Goal: Information Seeking & Learning: Check status

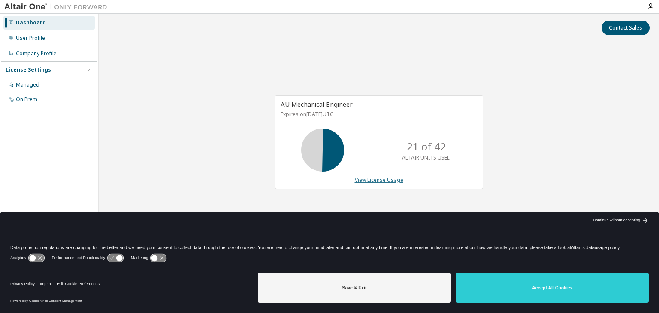
click at [381, 181] on link "View License Usage" at bounding box center [379, 179] width 48 height 7
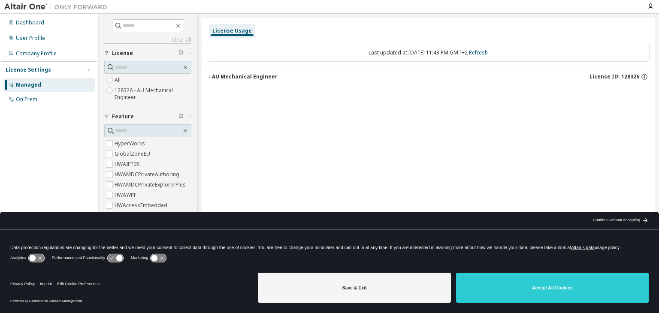
click at [209, 76] on icon "button" at bounding box center [209, 76] width 5 height 5
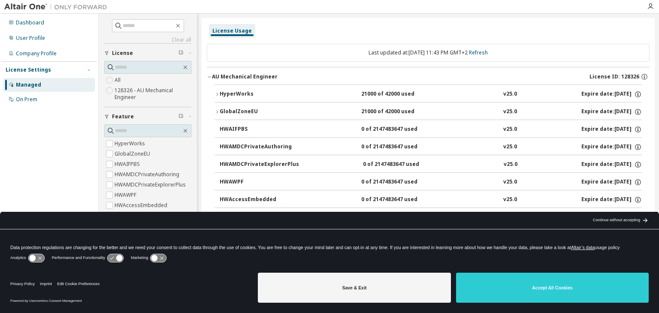
click at [218, 94] on icon "button" at bounding box center [216, 94] width 5 height 5
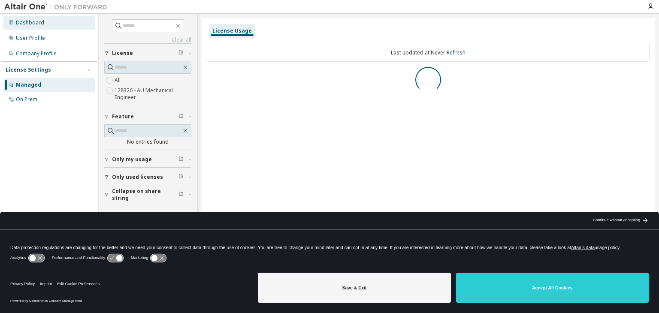
click at [46, 21] on div "Dashboard" at bounding box center [48, 23] width 91 height 14
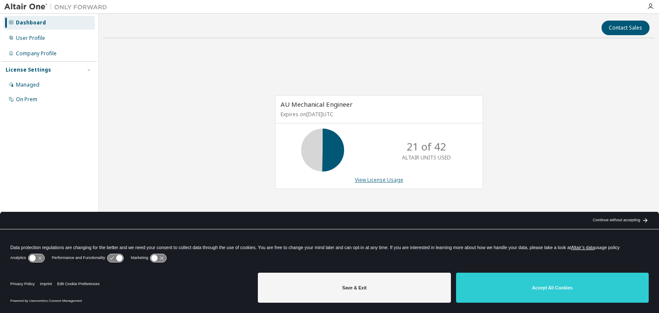
click at [385, 176] on link "View License Usage" at bounding box center [379, 179] width 48 height 7
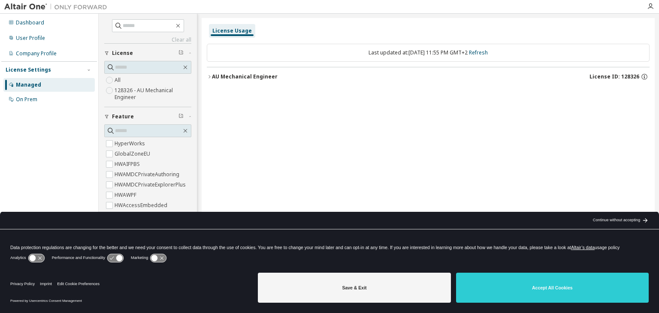
click at [216, 78] on div "AU Mechanical Engineer" at bounding box center [245, 76] width 66 height 7
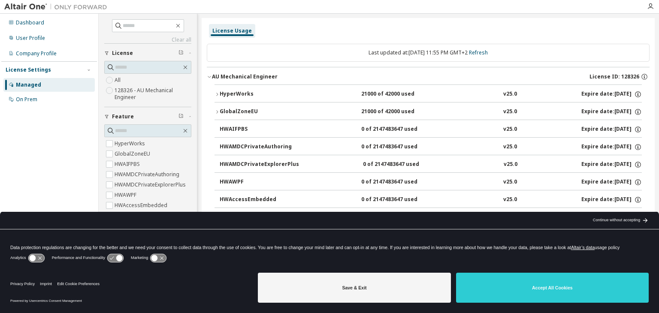
click at [224, 90] on div "HyperWorks" at bounding box center [258, 94] width 77 height 8
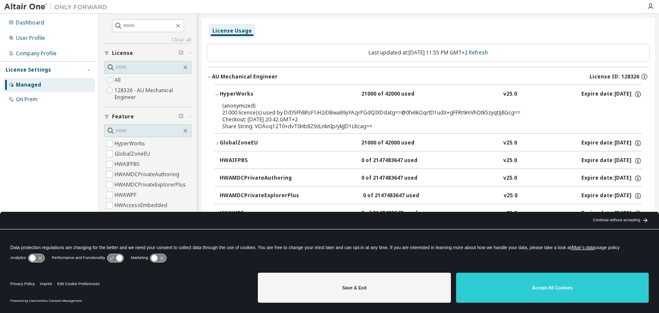
click at [213, 75] on div "AU Mechanical Engineer" at bounding box center [245, 76] width 66 height 7
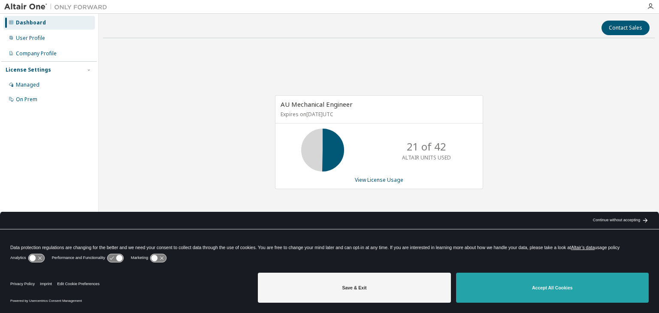
click at [516, 285] on button "Accept All Cookies" at bounding box center [552, 288] width 193 height 30
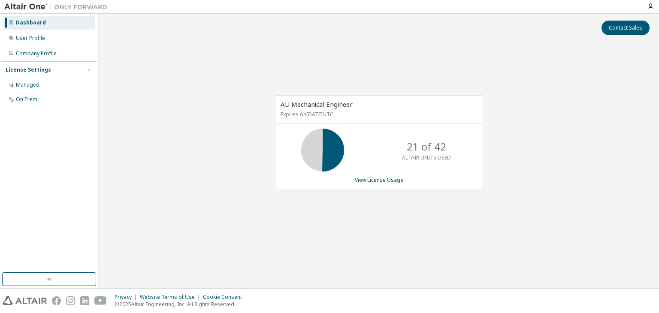
click at [151, 129] on div "AU Mechanical Engineer Expires on [DATE] UTC 21 of 42 ALTAIR UNITS USED View Li…" at bounding box center [379, 147] width 552 height 204
click at [395, 179] on link "View License Usage" at bounding box center [379, 179] width 48 height 7
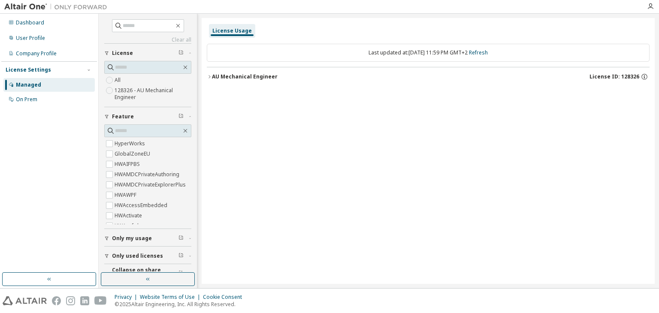
click at [225, 78] on div "AU Mechanical Engineer" at bounding box center [245, 76] width 66 height 7
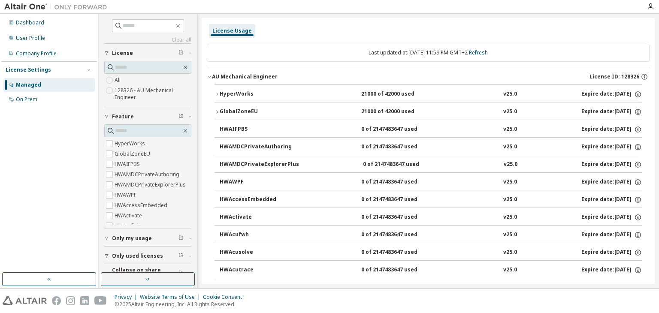
click at [235, 93] on div "HyperWorks" at bounding box center [258, 94] width 77 height 8
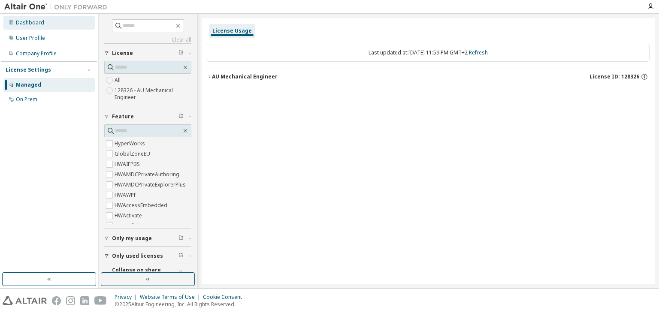
click at [50, 23] on div "Dashboard" at bounding box center [48, 23] width 91 height 14
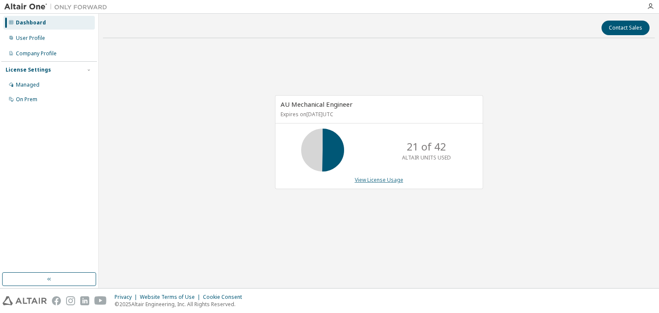
click at [385, 181] on link "View License Usage" at bounding box center [379, 179] width 48 height 7
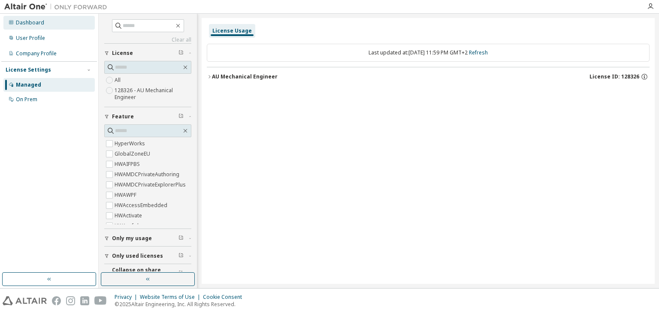
click at [30, 21] on div "Dashboard" at bounding box center [30, 22] width 28 height 7
